Goal: Communication & Community: Answer question/provide support

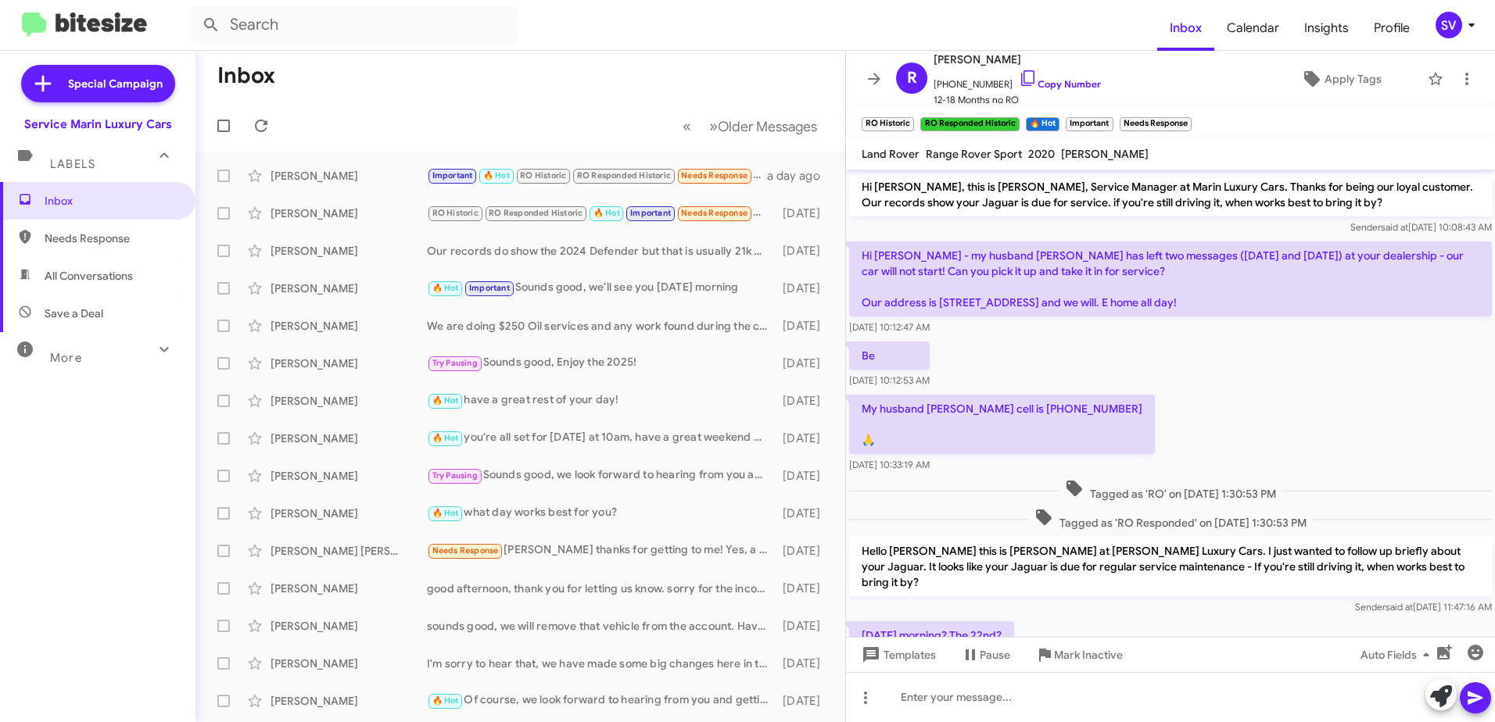
scroll to position [715, 0]
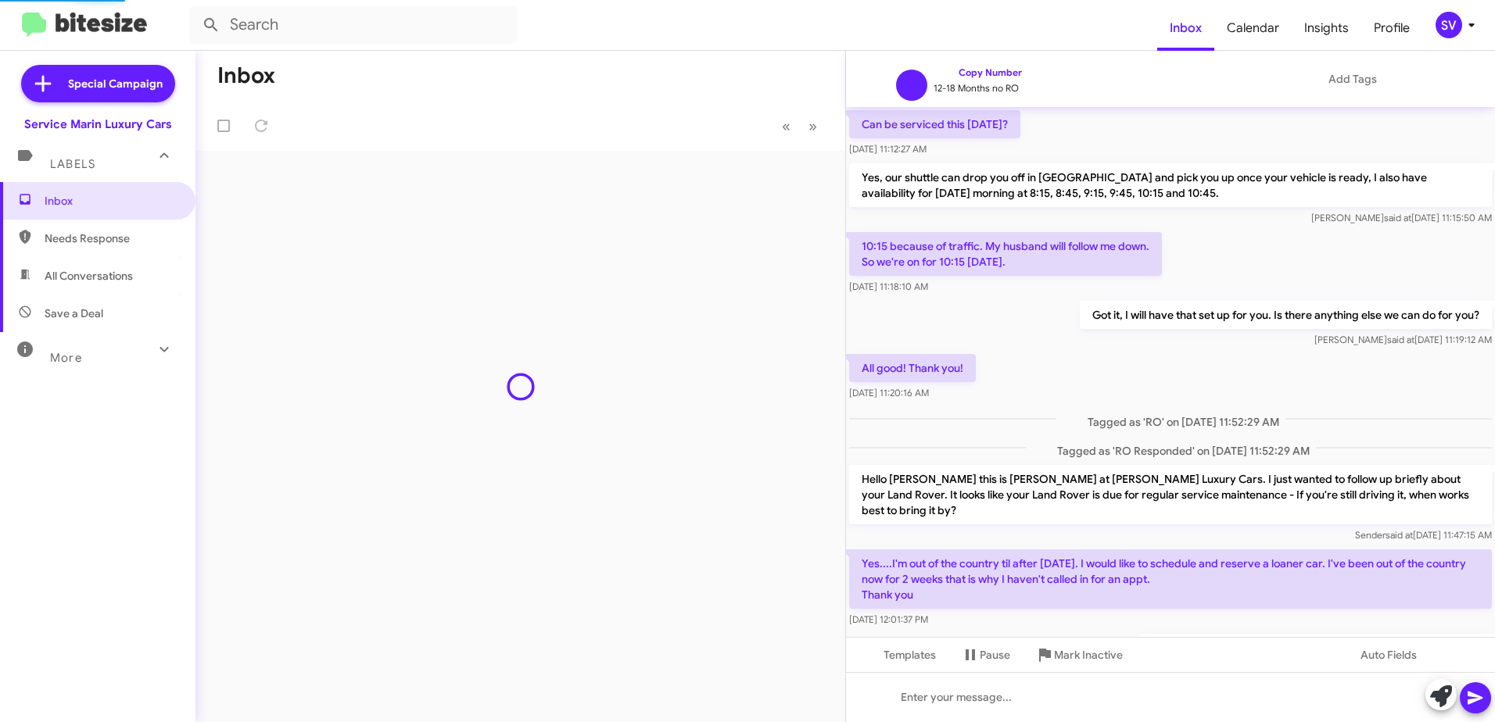
scroll to position [657, 0]
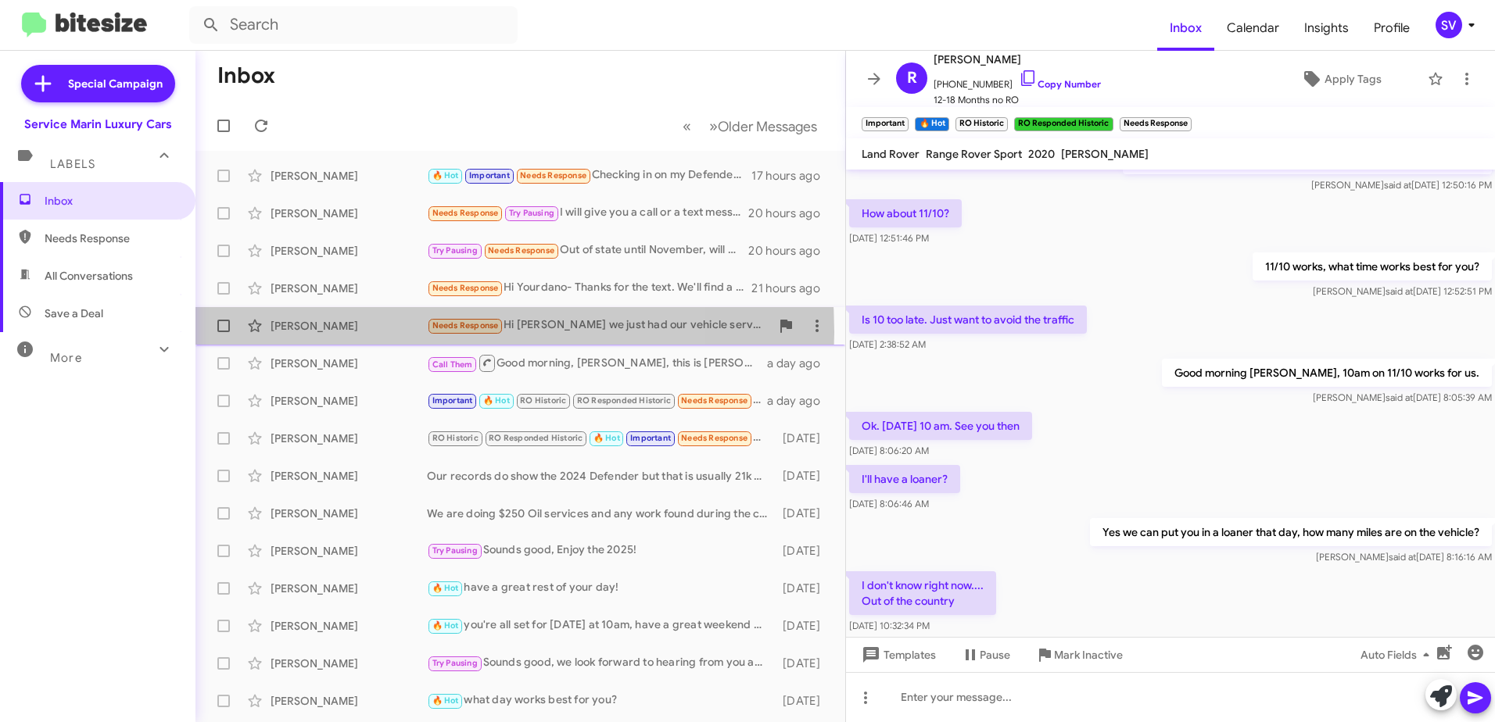
click at [372, 332] on div "[PERSON_NAME]" at bounding box center [348, 326] width 156 height 16
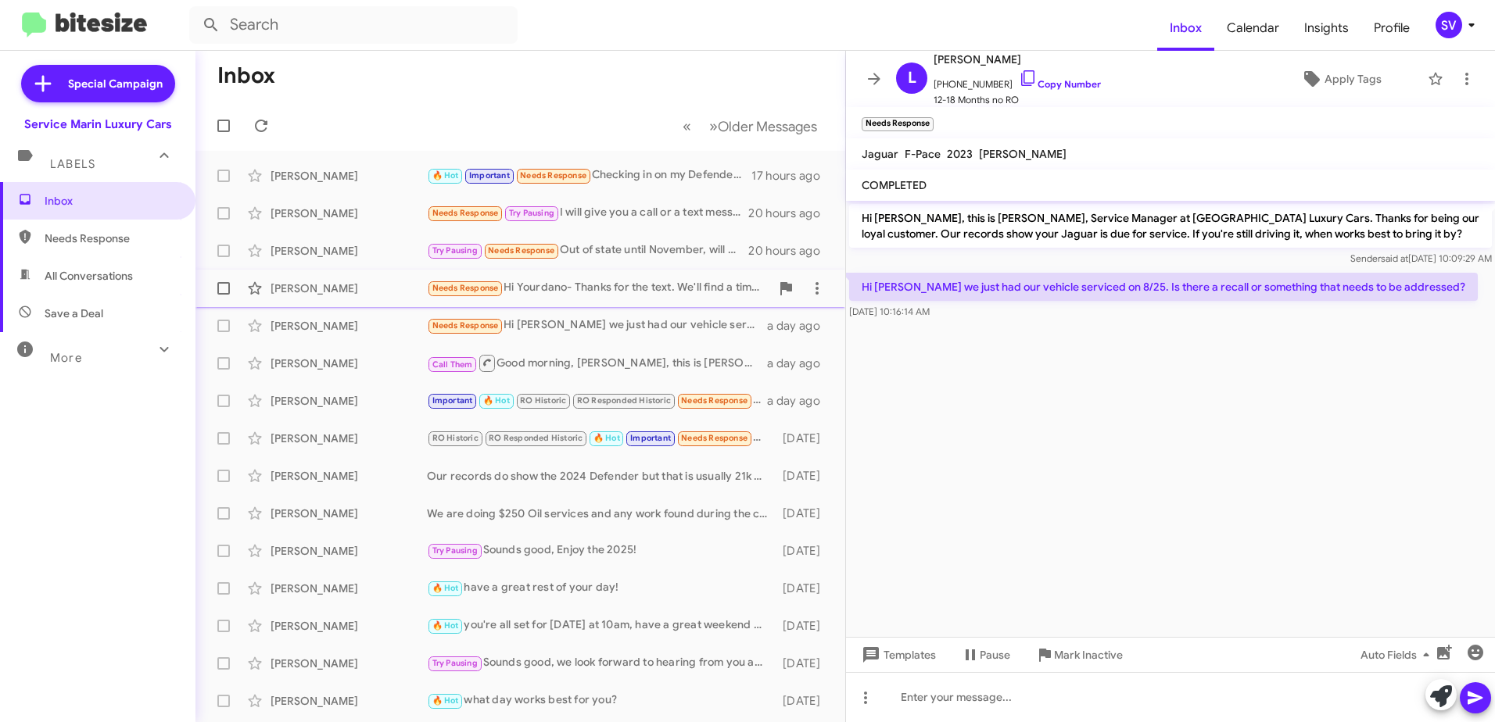
click at [621, 279] on div "Needs Response Hi Yourdano- Thanks for the text. We'll find a time soon. Thank …" at bounding box center [598, 288] width 343 height 18
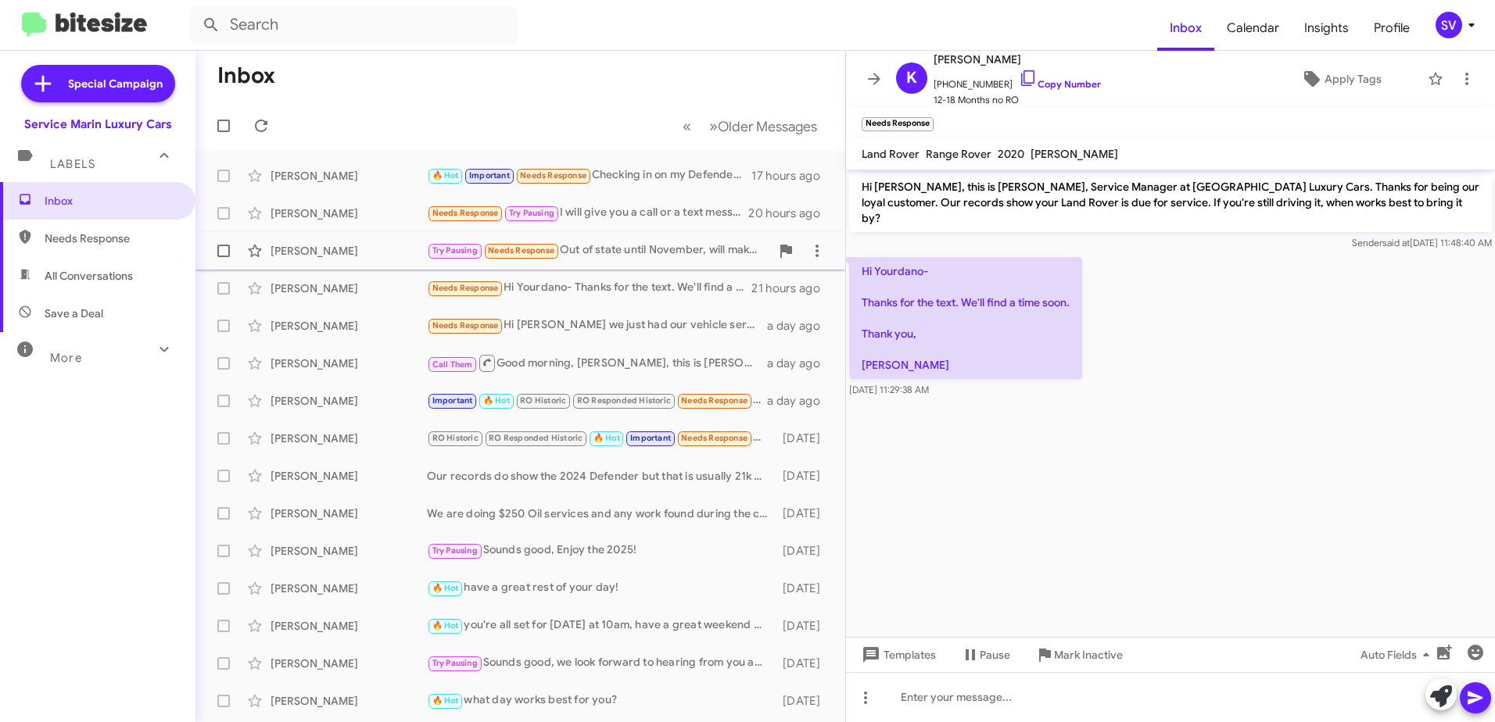
click at [625, 253] on div "Try Pausing Needs Response Out of state until November, will make an app." at bounding box center [598, 251] width 343 height 18
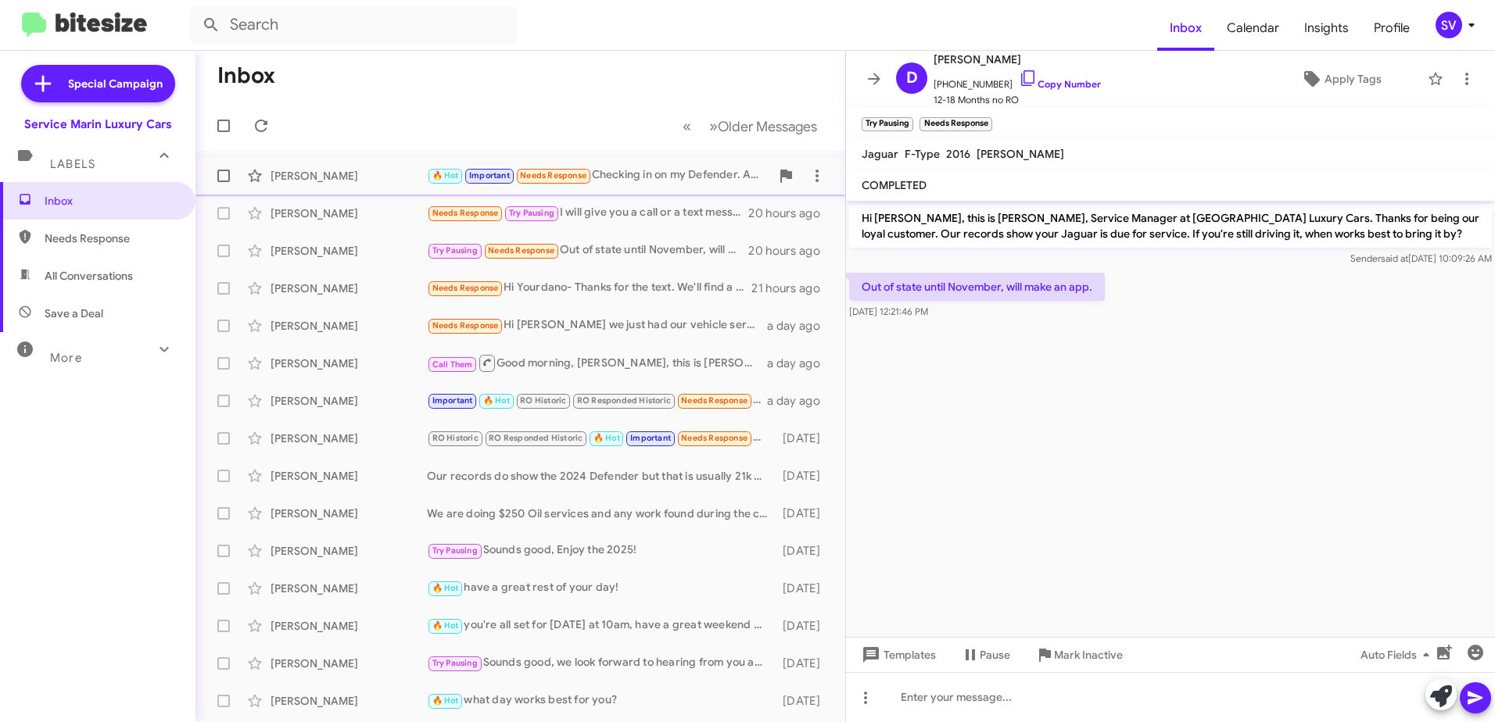
click at [360, 170] on div "[PERSON_NAME]" at bounding box center [348, 176] width 156 height 16
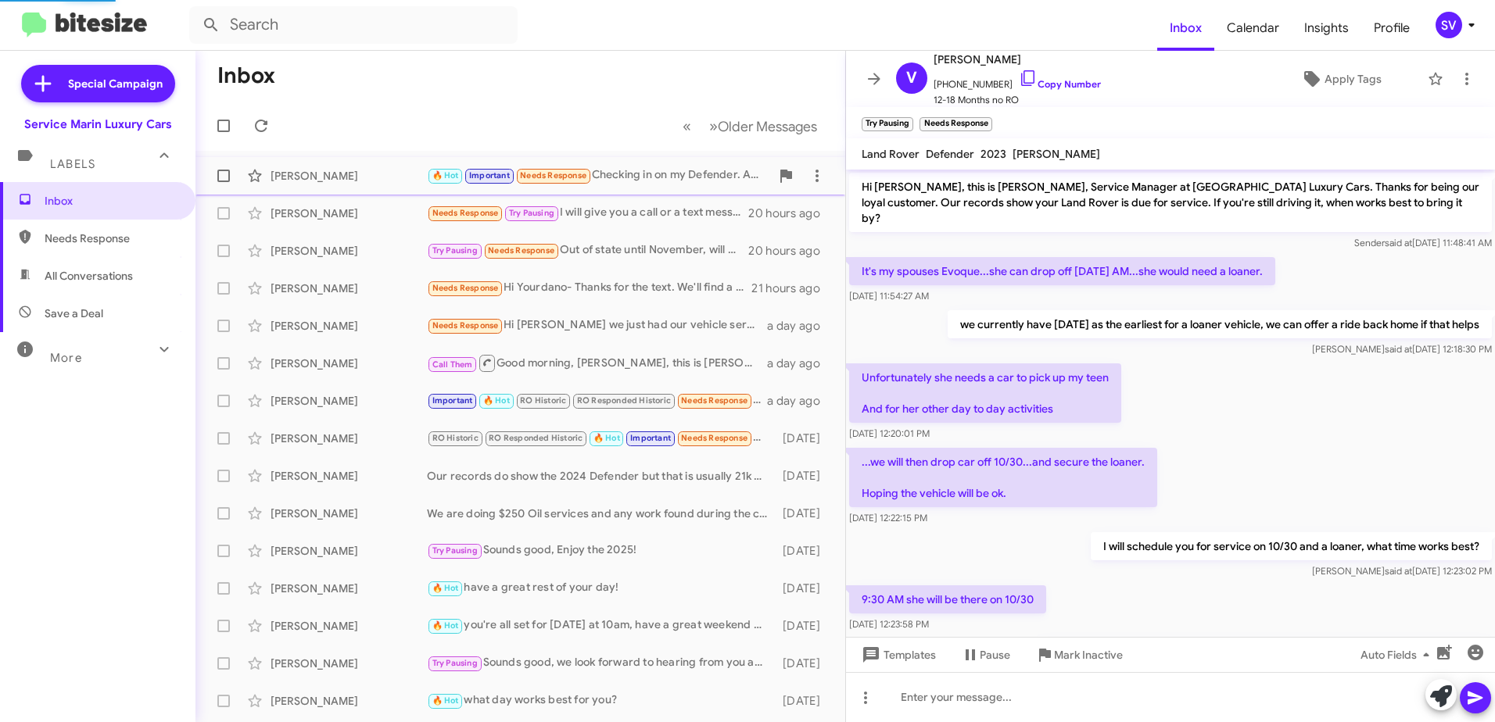
scroll to position [675, 0]
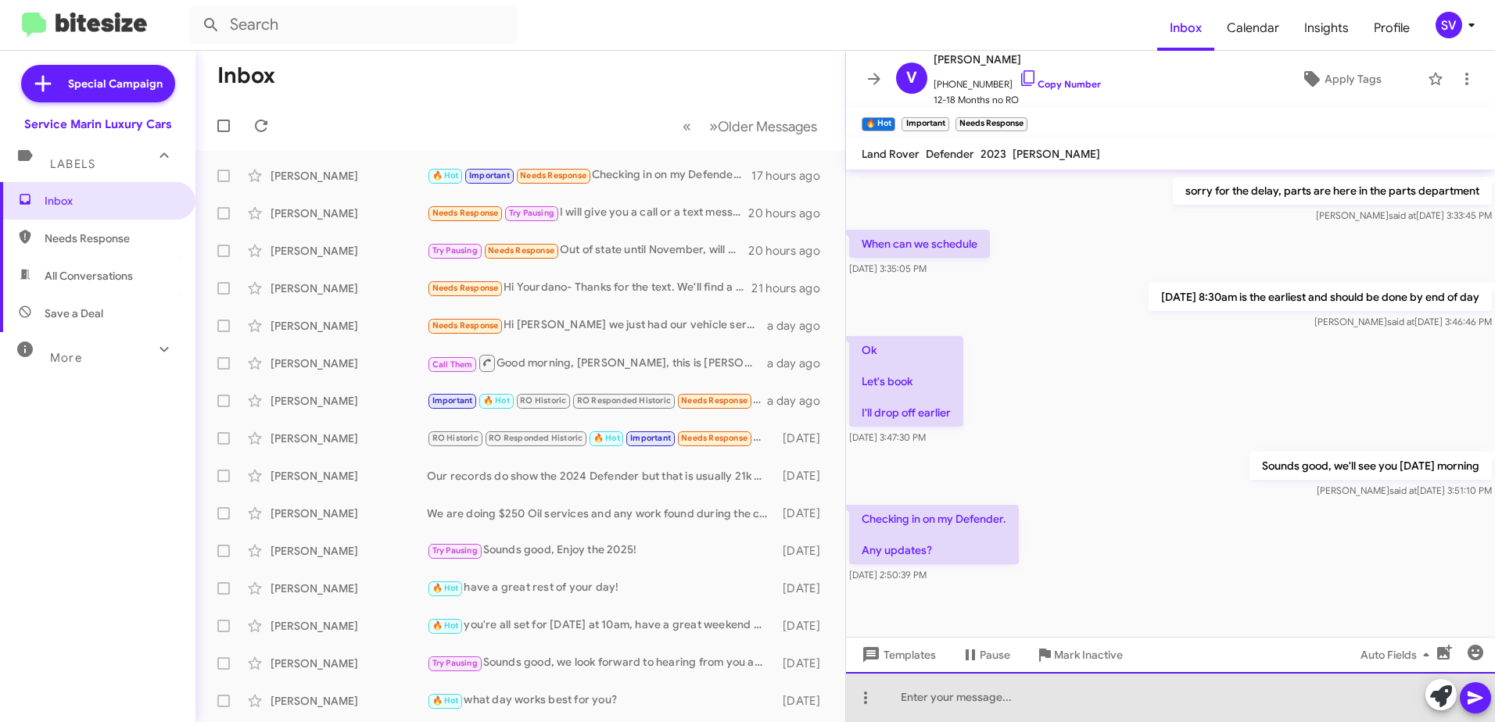
click at [966, 702] on div at bounding box center [1170, 697] width 649 height 50
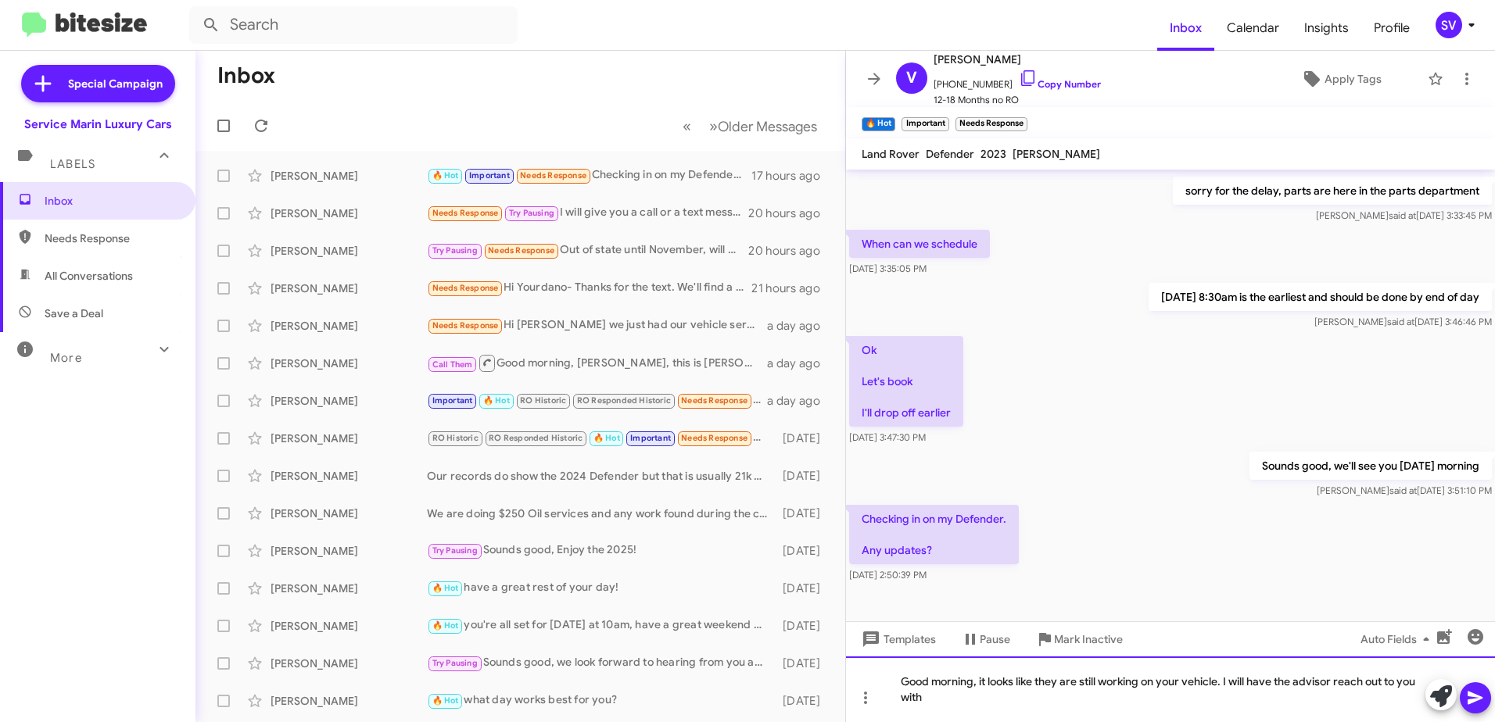
click at [931, 703] on div "Good morning, it looks like they are still working on your vehicle. I will have…" at bounding box center [1170, 690] width 649 height 66
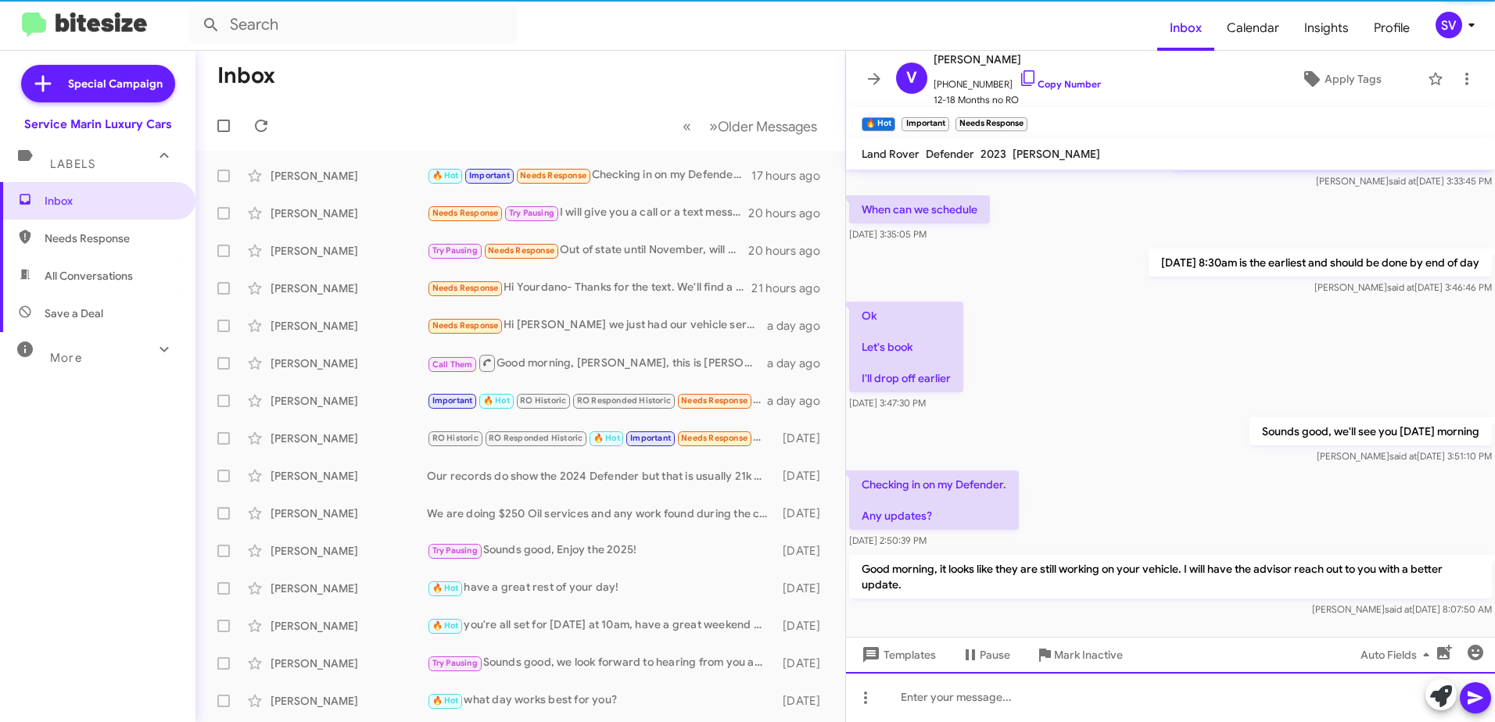
scroll to position [747, 0]
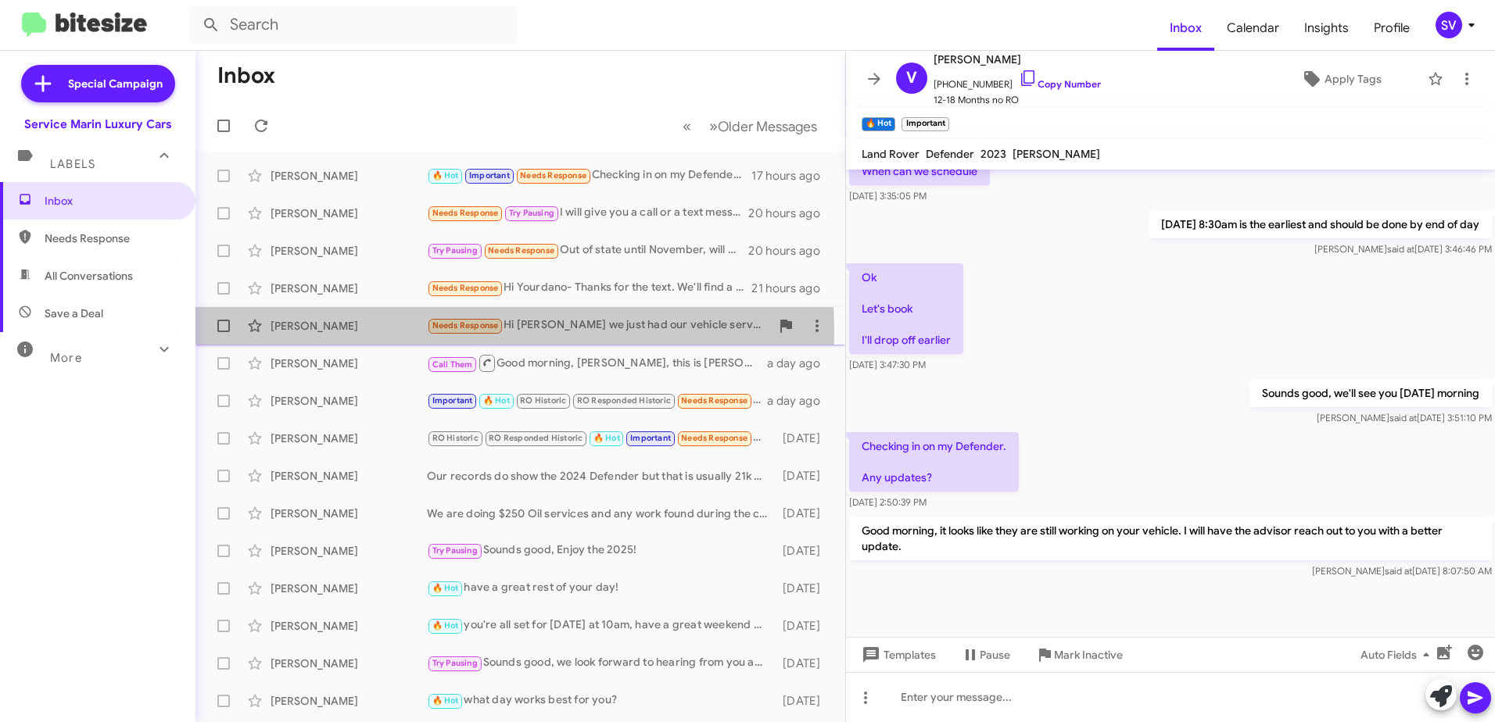
click at [362, 333] on div "[PERSON_NAME]" at bounding box center [348, 326] width 156 height 16
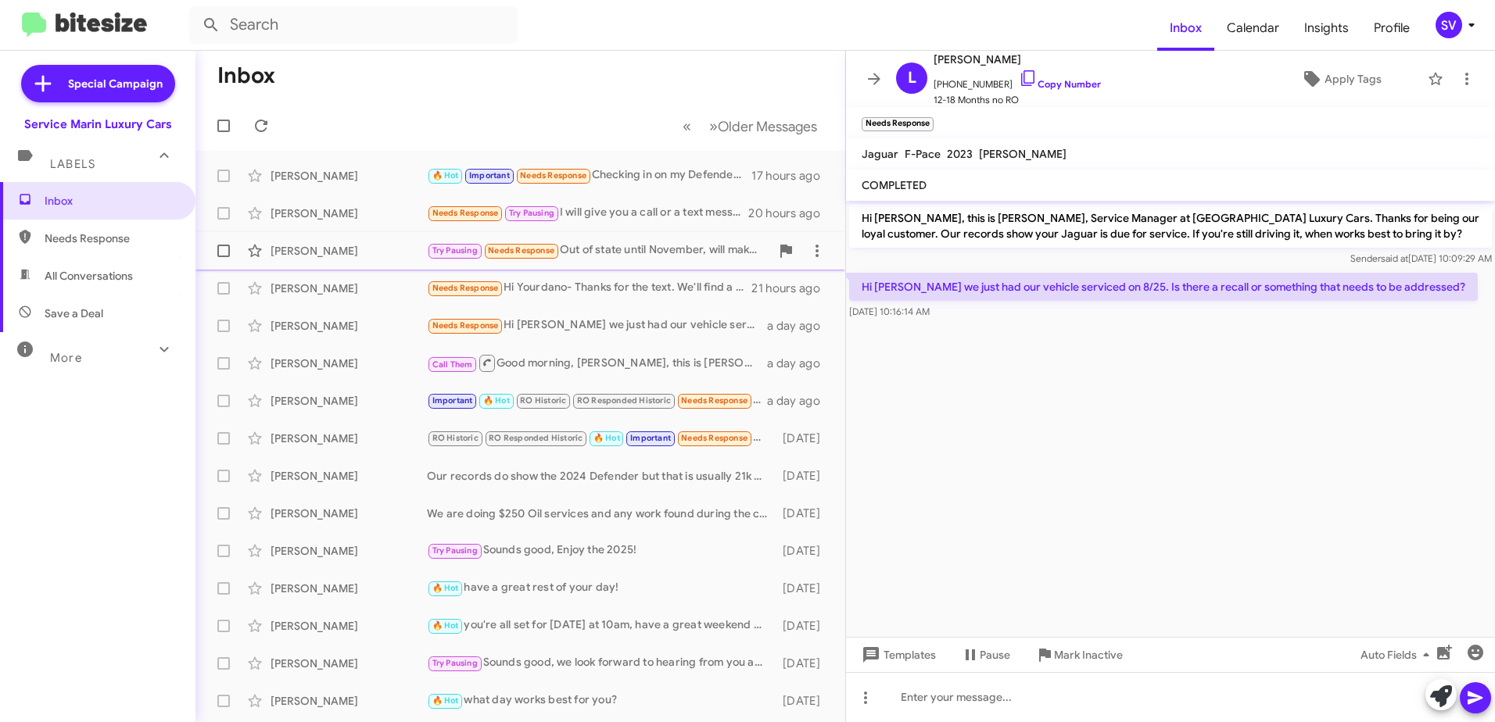
click at [371, 251] on div "[PERSON_NAME]" at bounding box center [348, 251] width 156 height 16
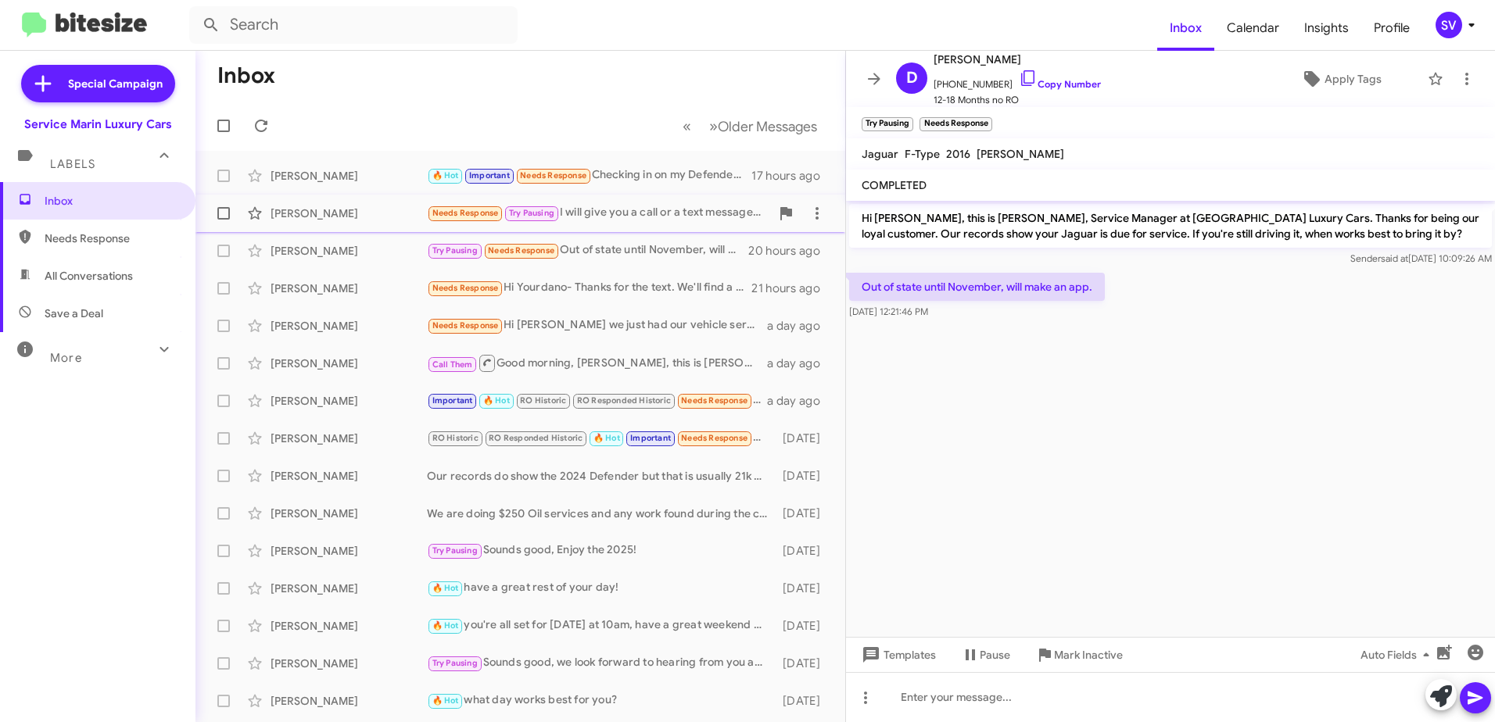
click at [378, 218] on div "[PERSON_NAME]" at bounding box center [348, 214] width 156 height 16
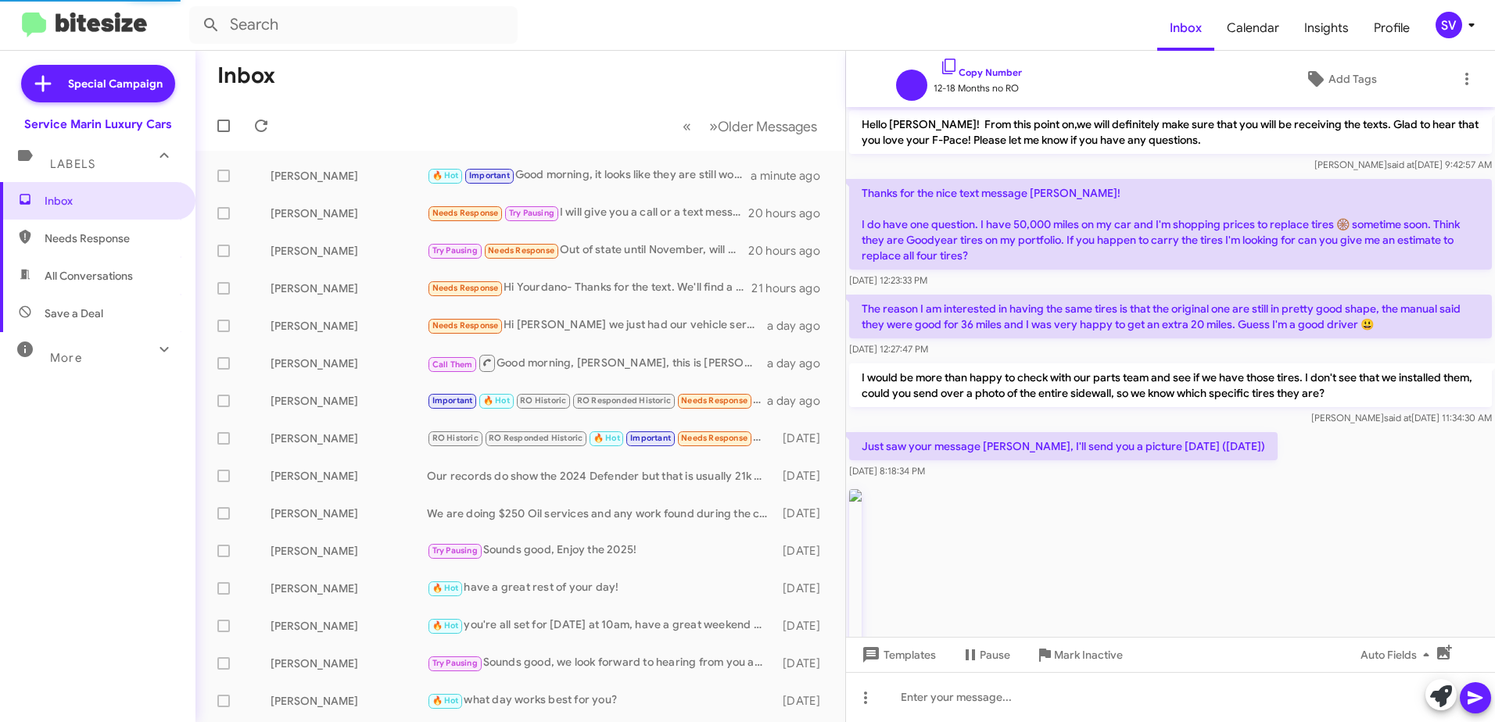
scroll to position [2244, 0]
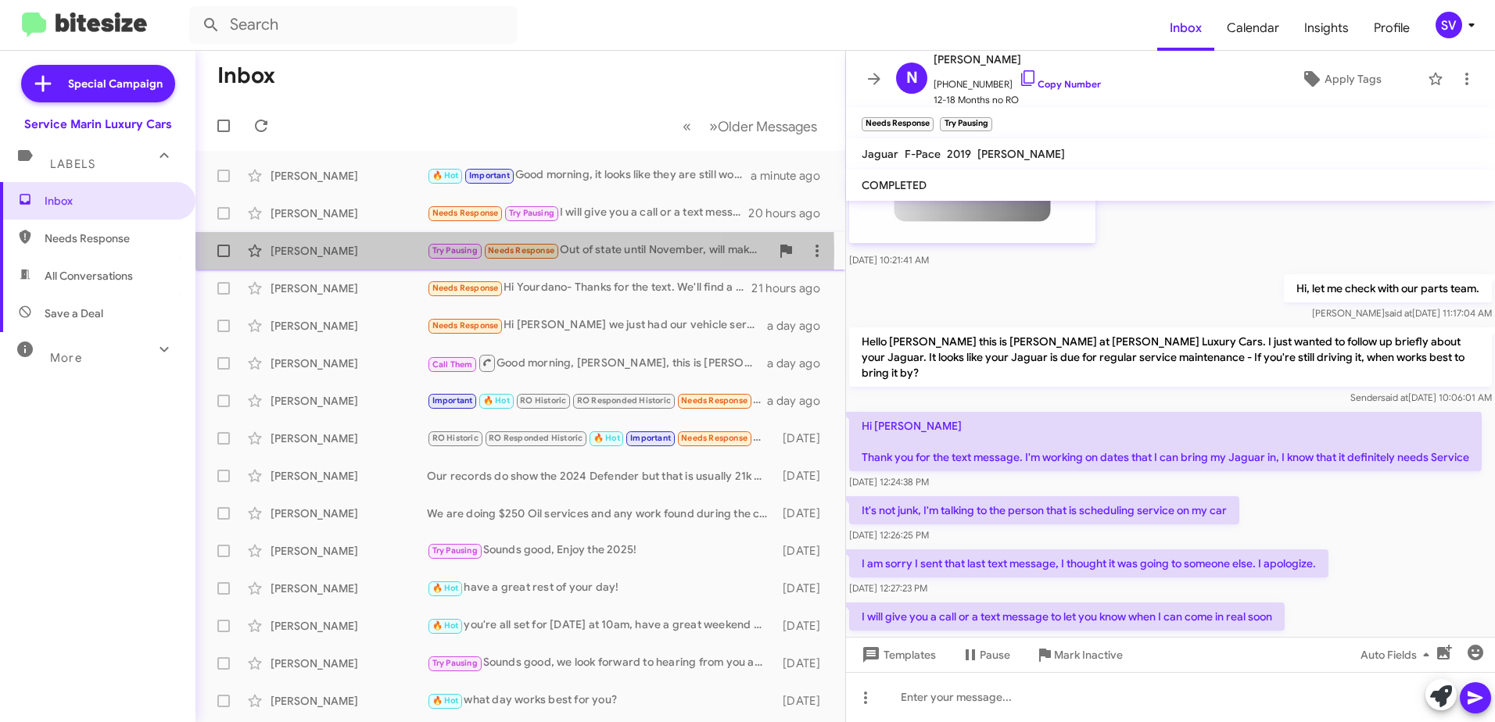
click at [381, 252] on div "[PERSON_NAME]" at bounding box center [348, 251] width 156 height 16
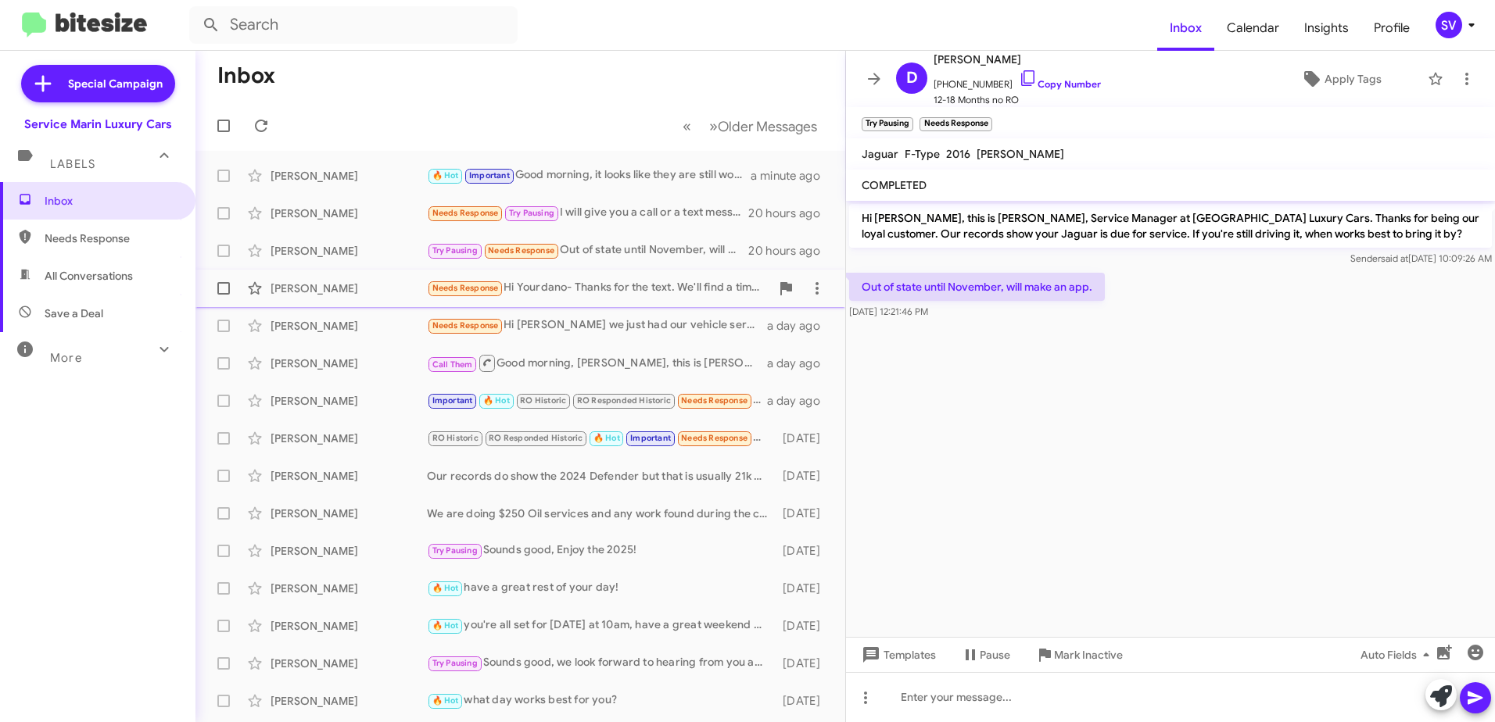
click at [391, 286] on div "[PERSON_NAME]" at bounding box center [348, 289] width 156 height 16
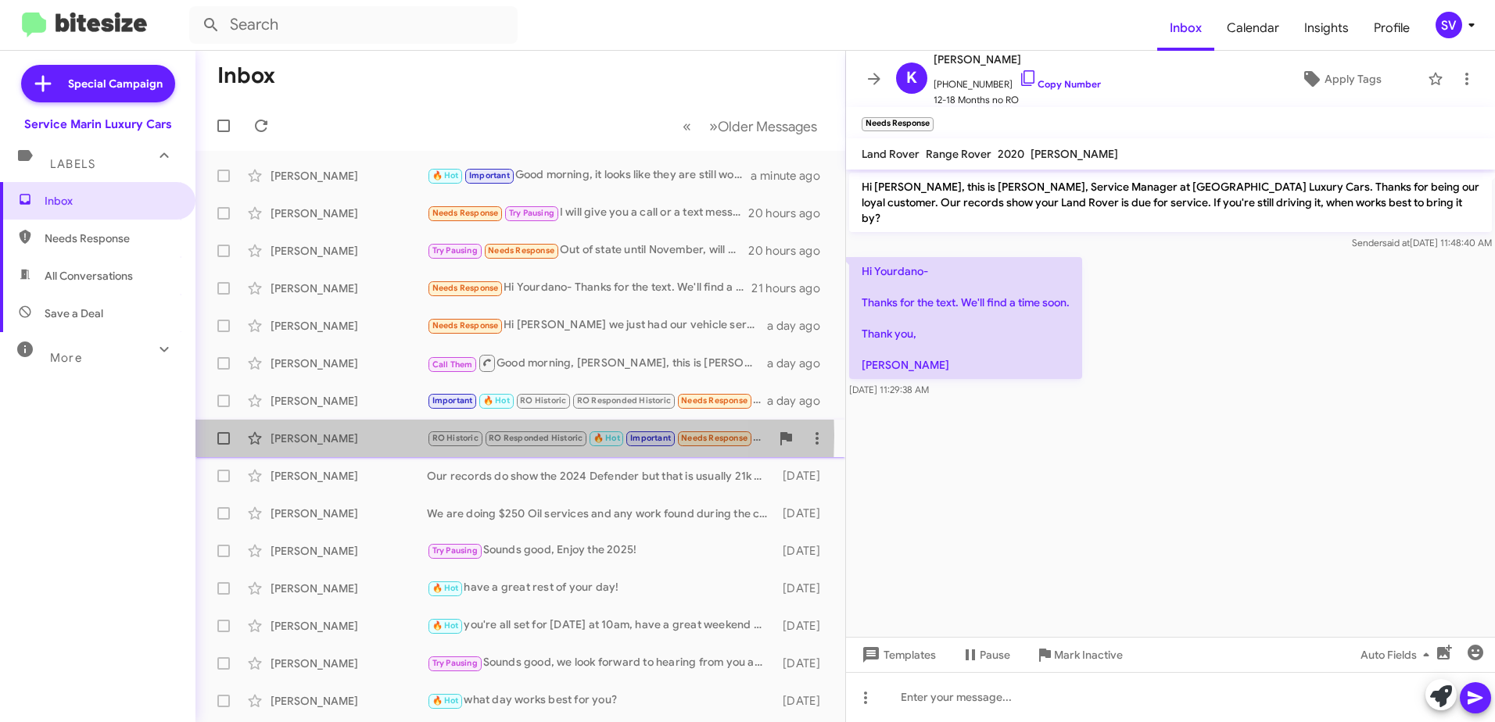
click at [393, 435] on div "[PERSON_NAME]" at bounding box center [348, 439] width 156 height 16
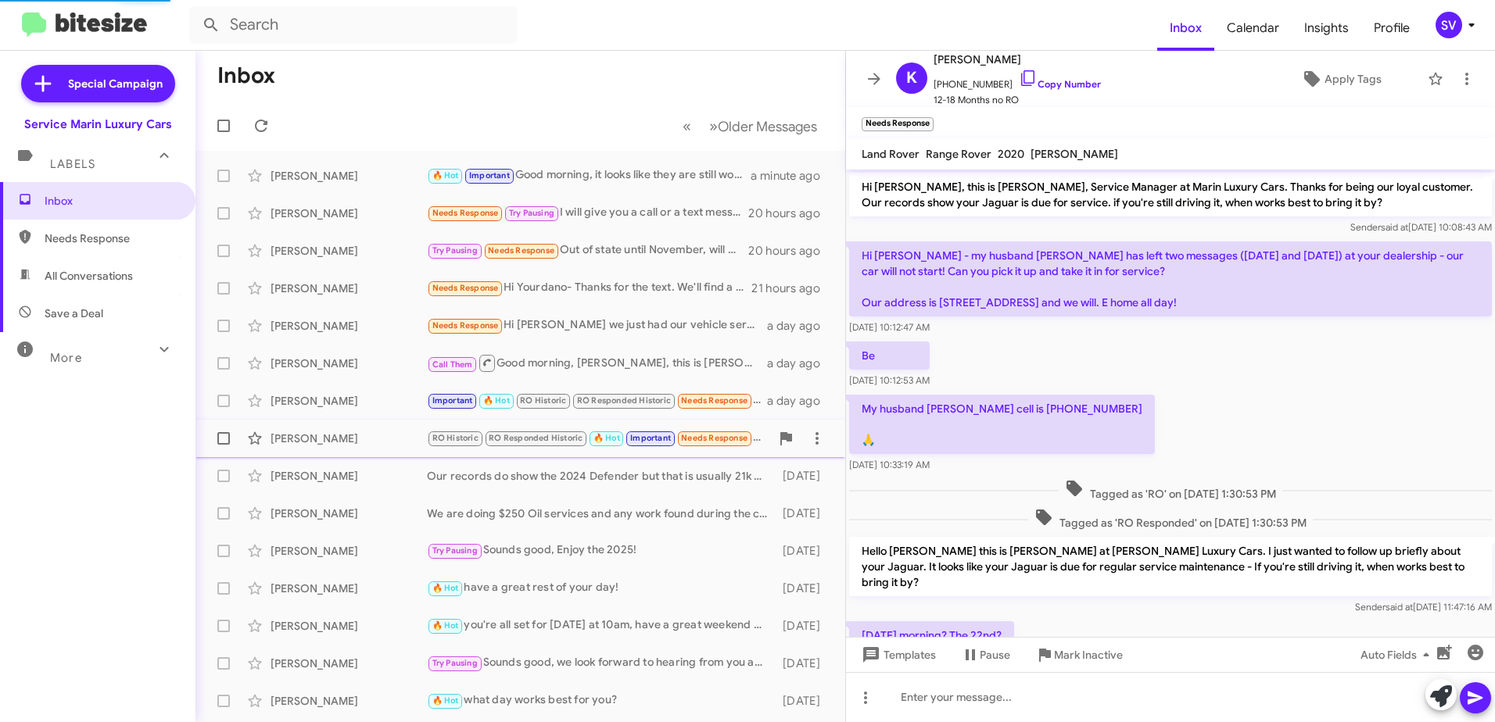
scroll to position [715, 0]
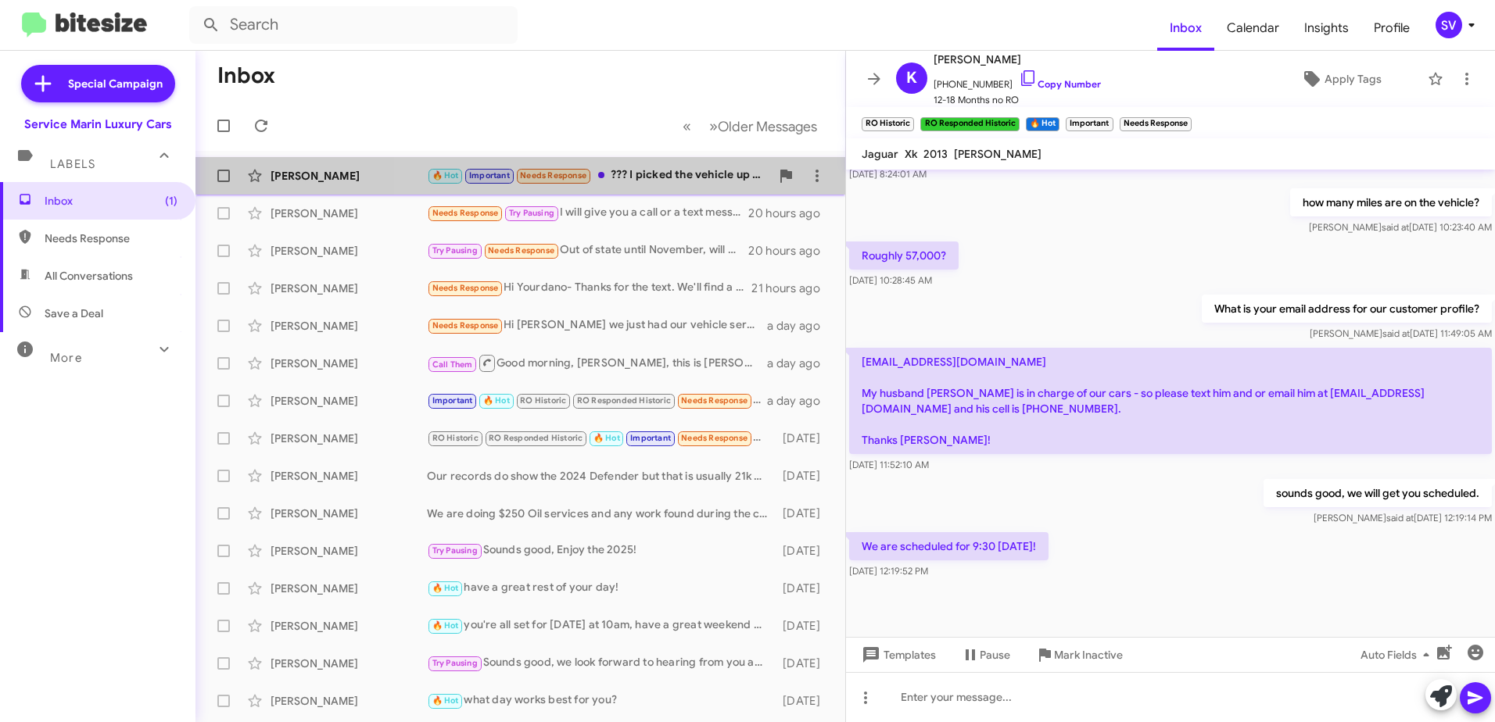
click at [645, 174] on div "🔥 Hot Important Needs Response ??? I picked the vehicle up [DATE] afternoon. I …" at bounding box center [598, 176] width 343 height 18
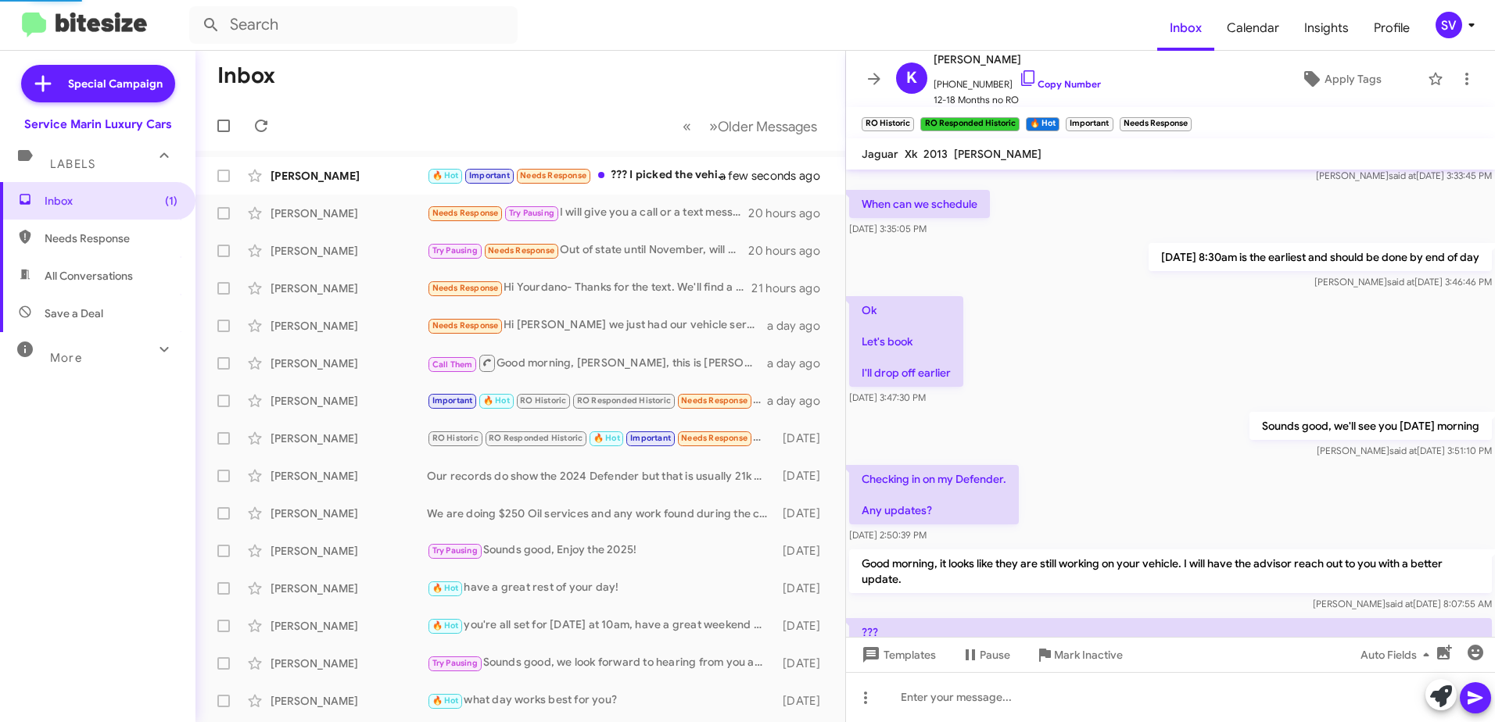
scroll to position [992, 0]
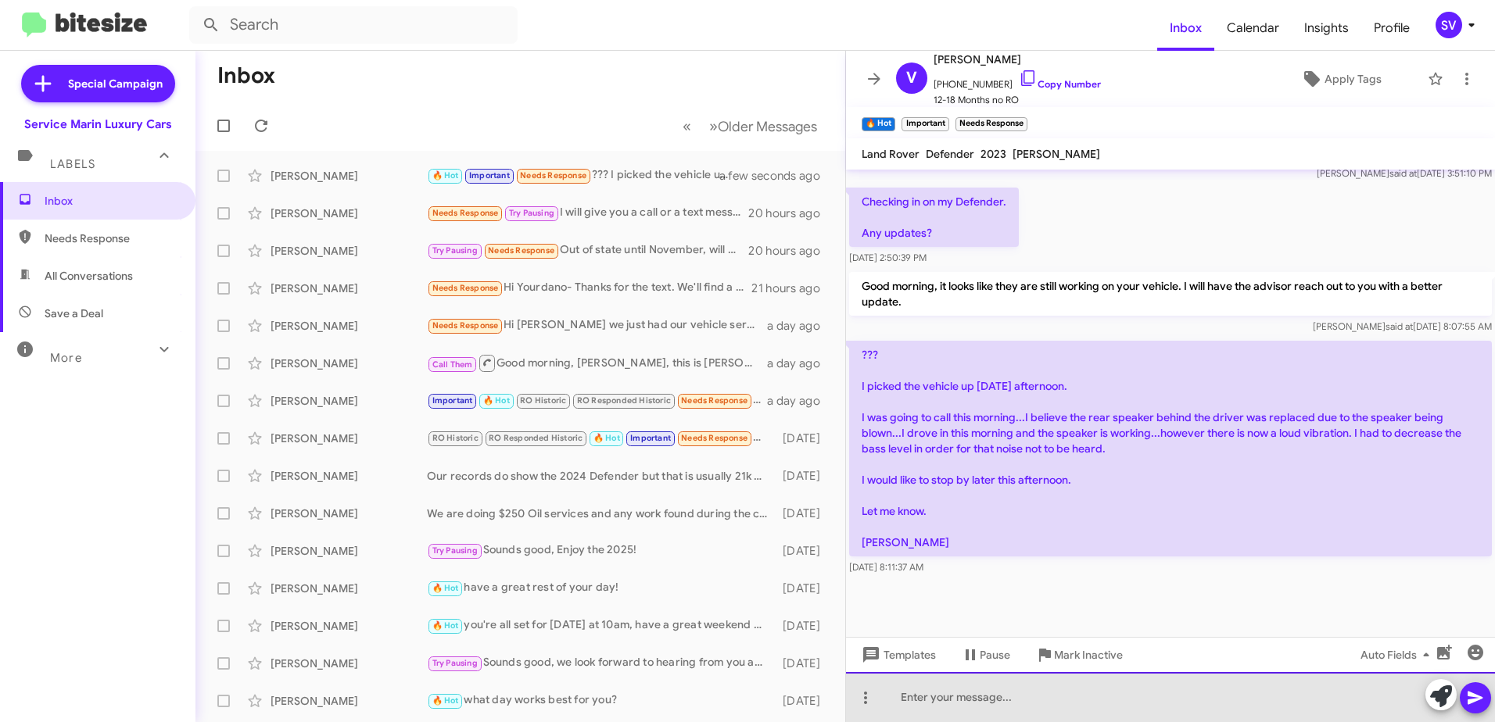
click at [976, 699] on div at bounding box center [1170, 697] width 649 height 50
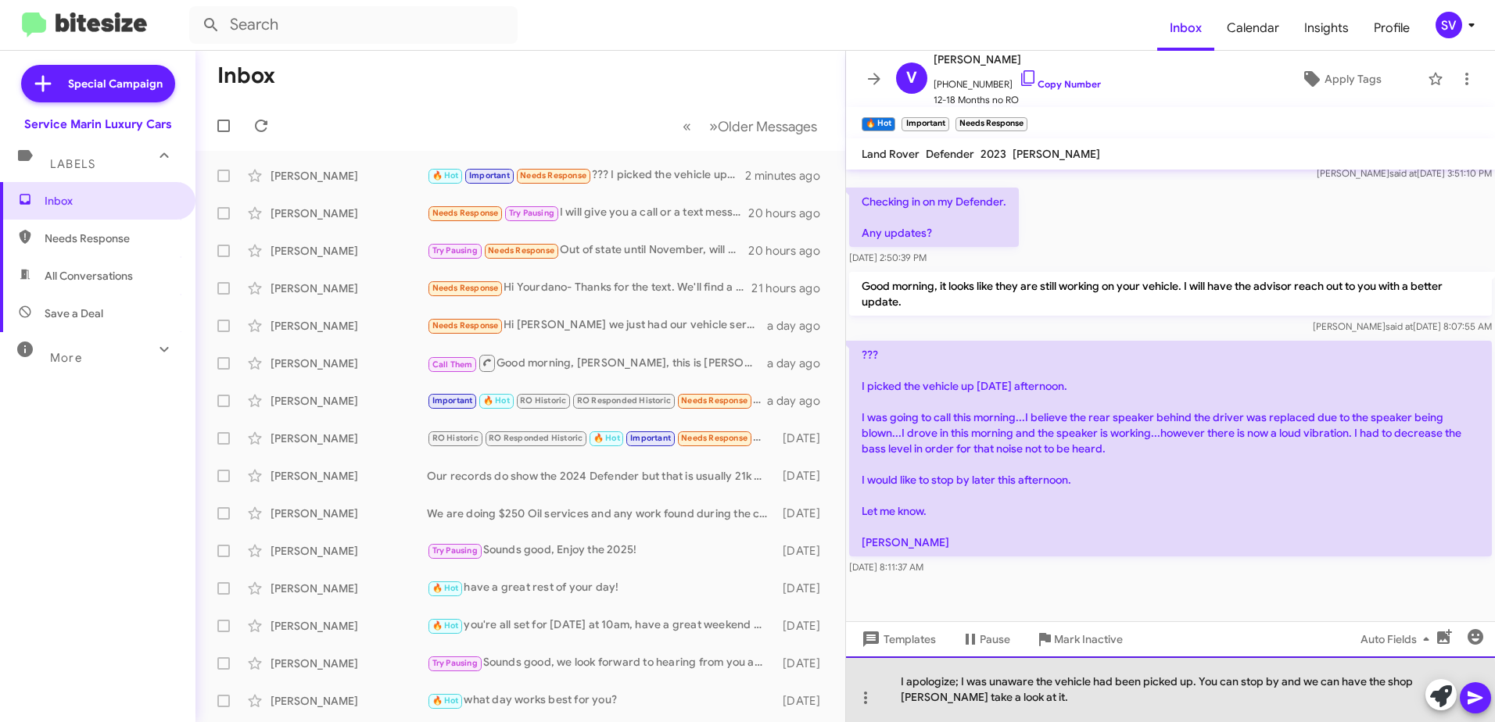
click at [1040, 698] on div "I apologize; I was unaware the vehicle had been picked up. You can stop by and …" at bounding box center [1170, 690] width 649 height 66
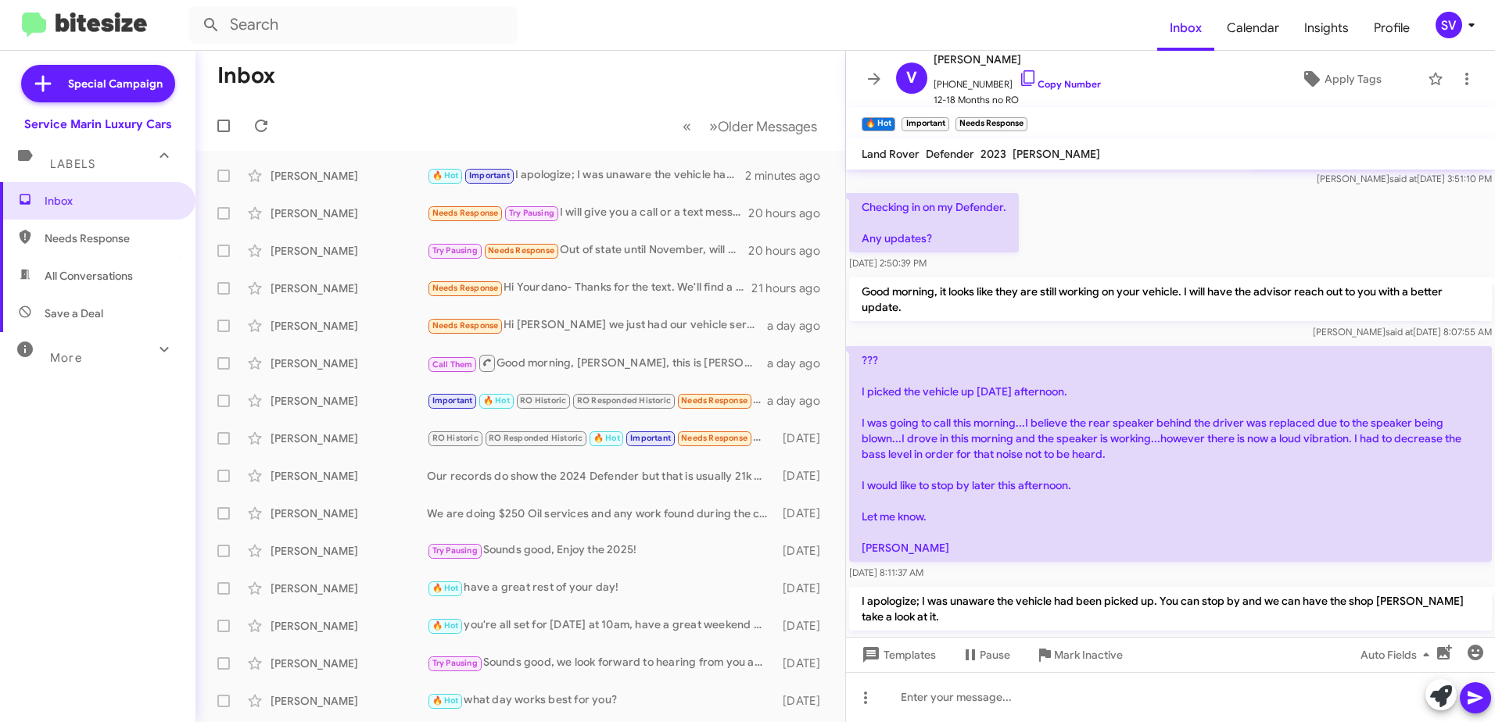
scroll to position [1065, 0]
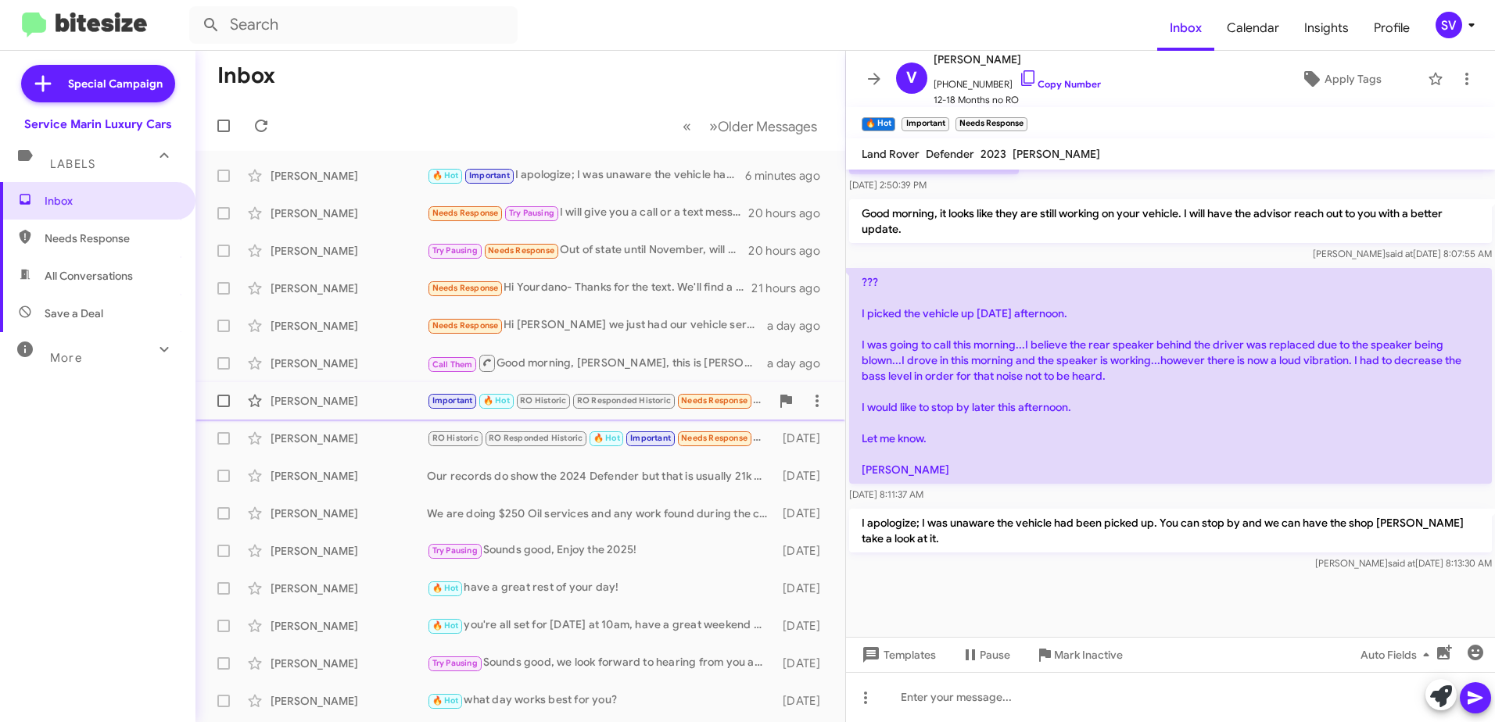
click at [334, 405] on div "[PERSON_NAME]" at bounding box center [348, 401] width 156 height 16
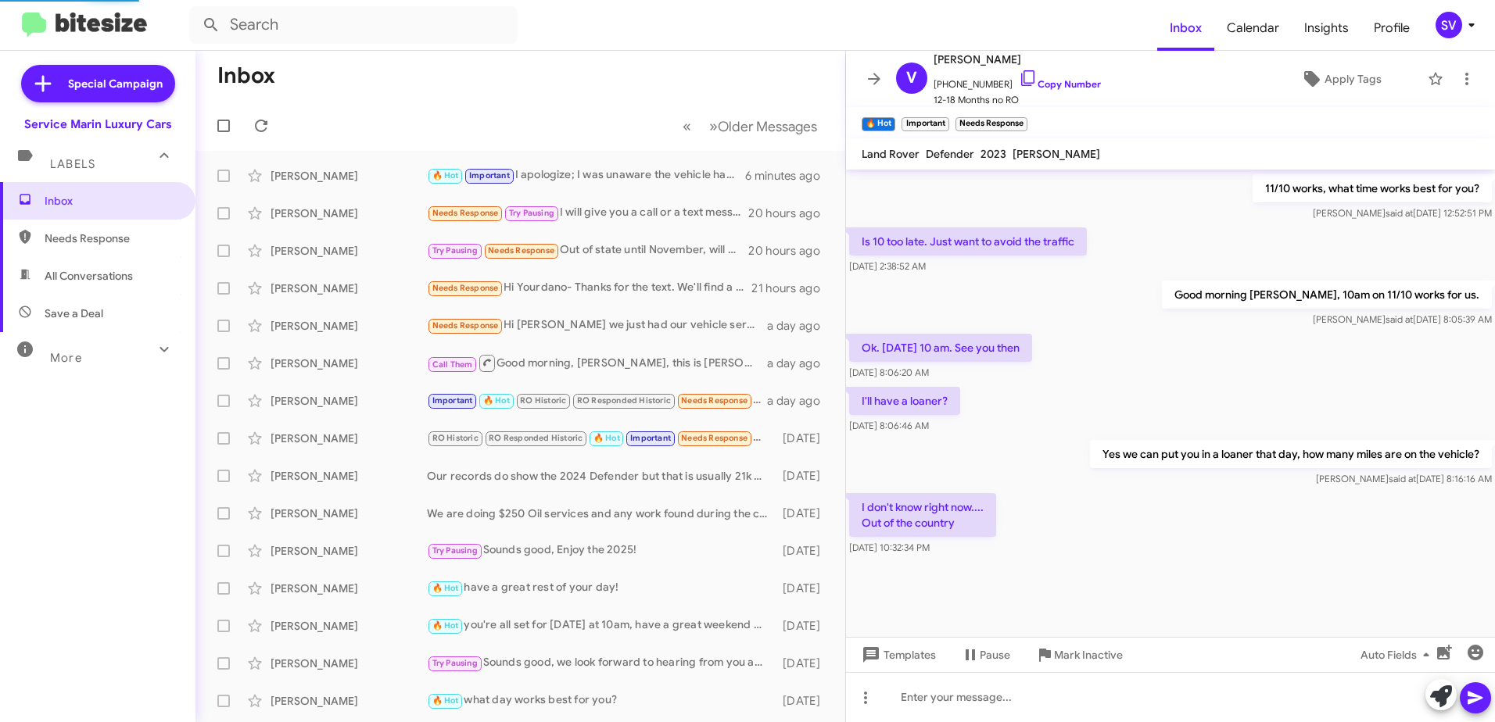
scroll to position [719, 0]
